Goal: Obtain resource: Obtain resource

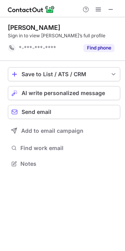
scroll to position [4, 4]
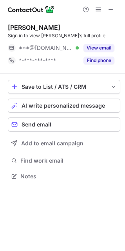
scroll to position [170, 125]
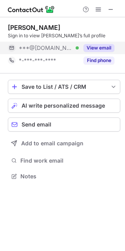
click at [104, 48] on button "View email" at bounding box center [99, 48] width 31 height 8
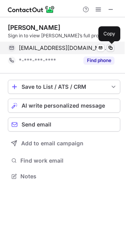
click at [108, 48] on span at bounding box center [110, 48] width 6 height 6
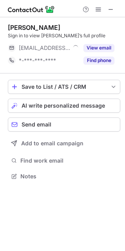
scroll to position [170, 125]
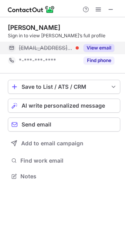
click at [90, 50] on button "View email" at bounding box center [99, 48] width 31 height 8
click at [108, 48] on div "rob@poolspalmbeaches.com" at bounding box center [67, 47] width 96 height 7
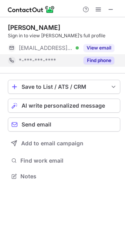
scroll to position [170, 125]
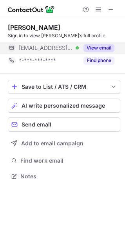
click at [106, 44] on button "View email" at bounding box center [99, 48] width 31 height 8
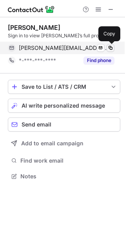
click at [113, 47] on span at bounding box center [110, 48] width 6 height 6
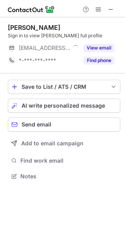
scroll to position [170, 125]
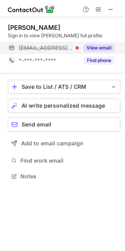
click at [100, 47] on button "View email" at bounding box center [99, 48] width 31 height 8
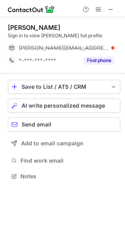
click at [108, 48] on div "[PERSON_NAME][EMAIL_ADDRESS][DOMAIN_NAME]" at bounding box center [67, 47] width 96 height 7
